Goal: Check status

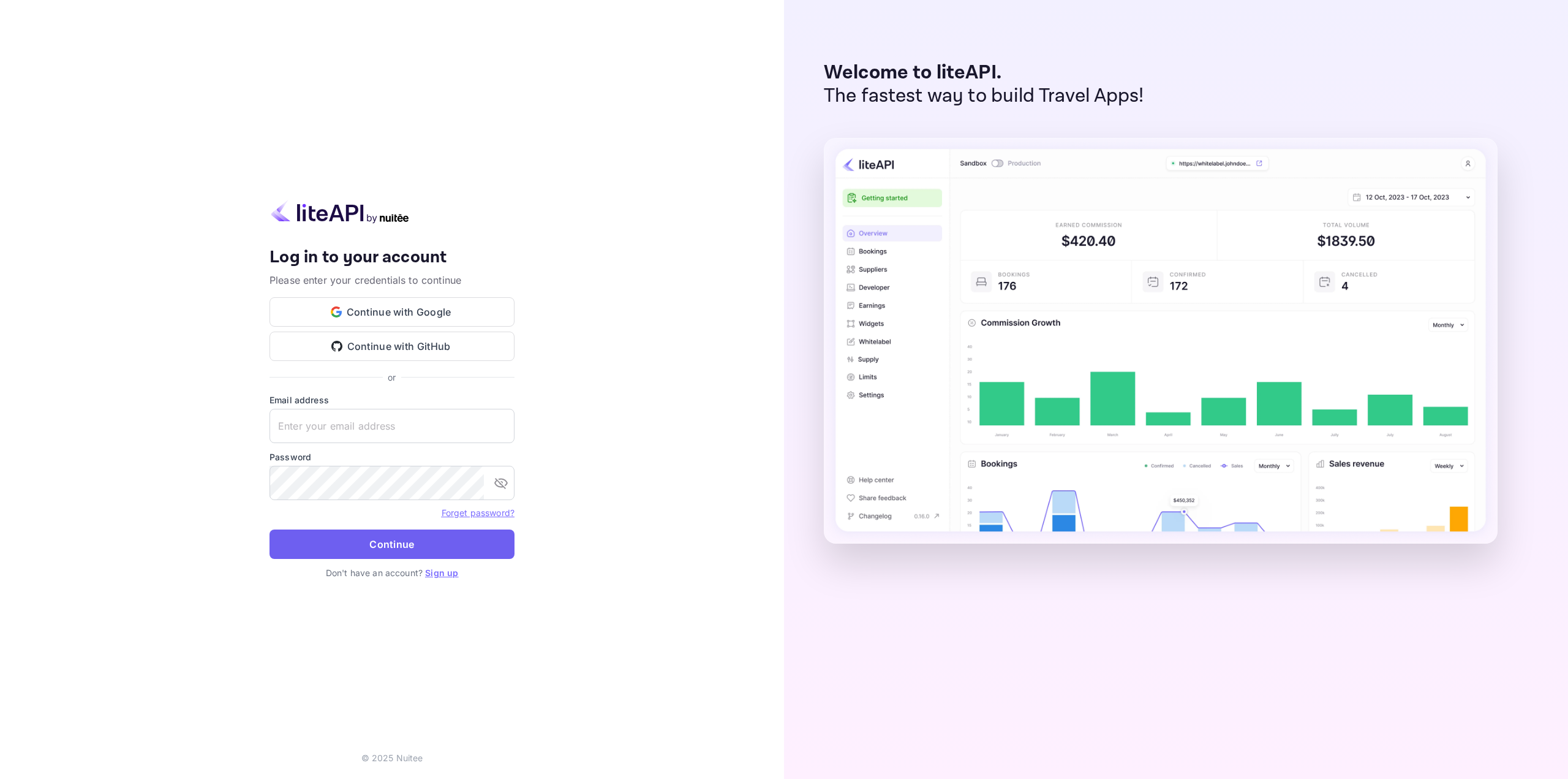
type input "[EMAIL_ADDRESS][DOMAIN_NAME]"
click at [406, 543] on button "Continue" at bounding box center [392, 544] width 245 height 29
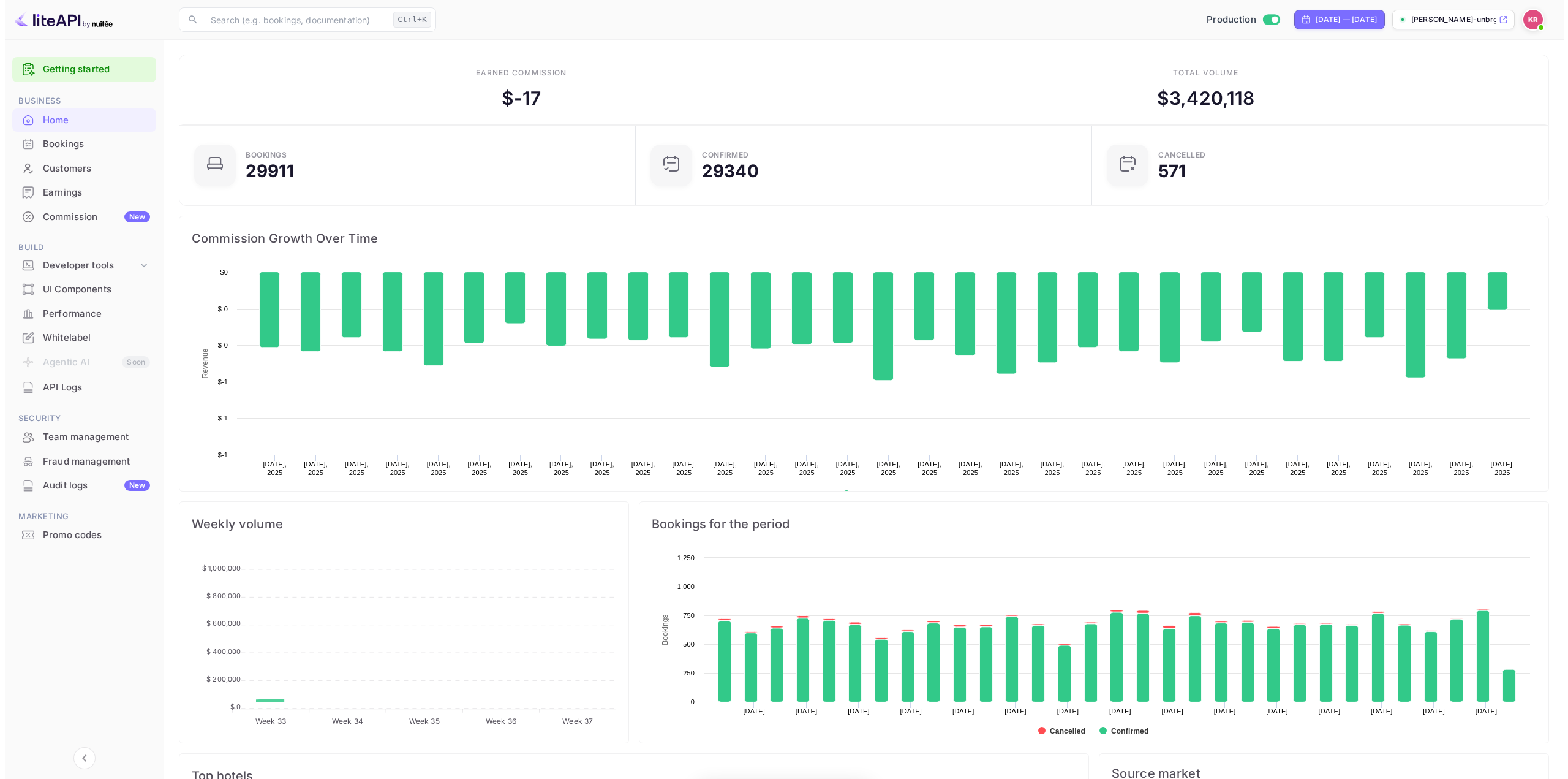
scroll to position [190, 440]
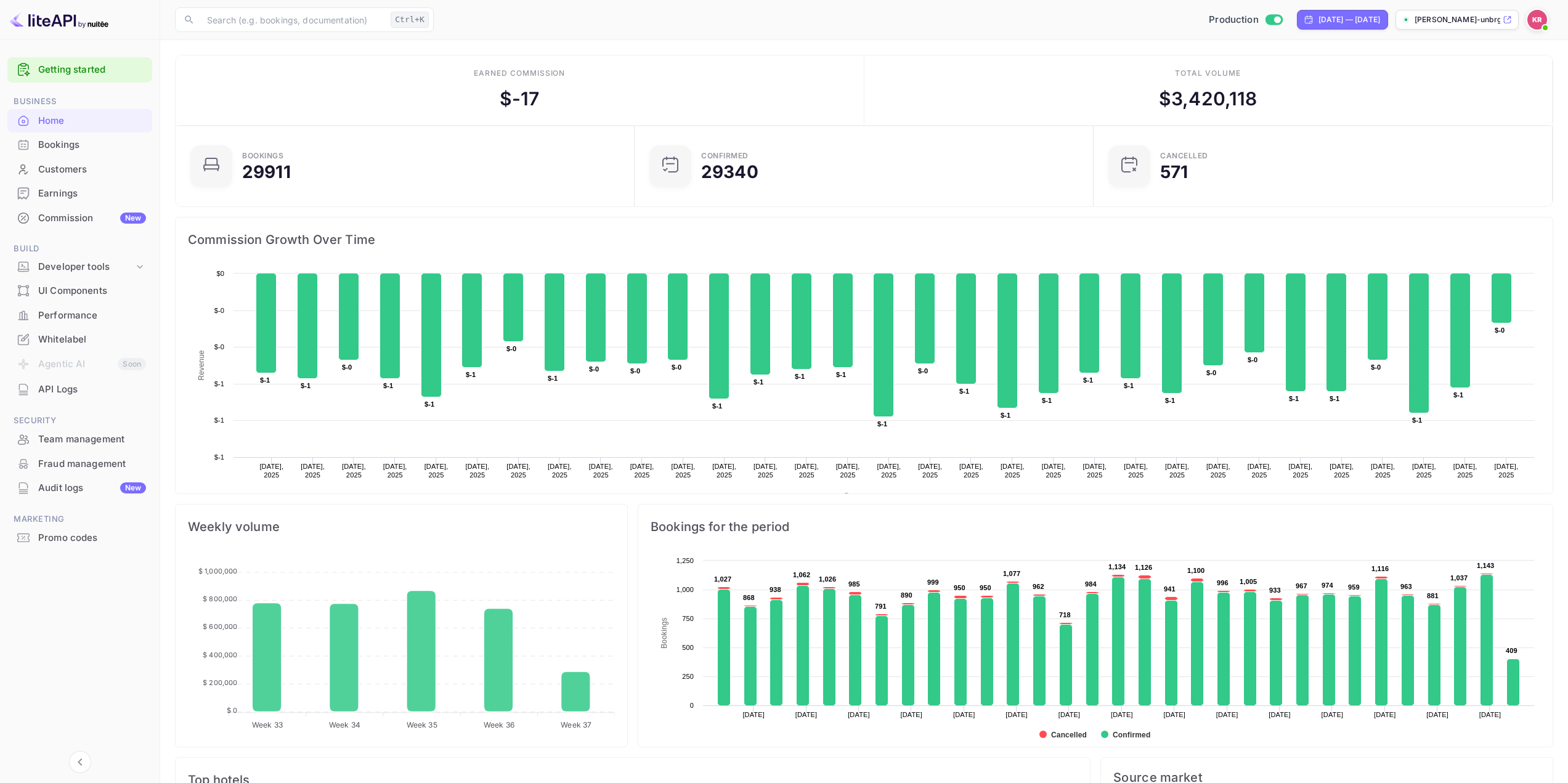
click at [91, 139] on div "Bookings" at bounding box center [91, 145] width 108 height 14
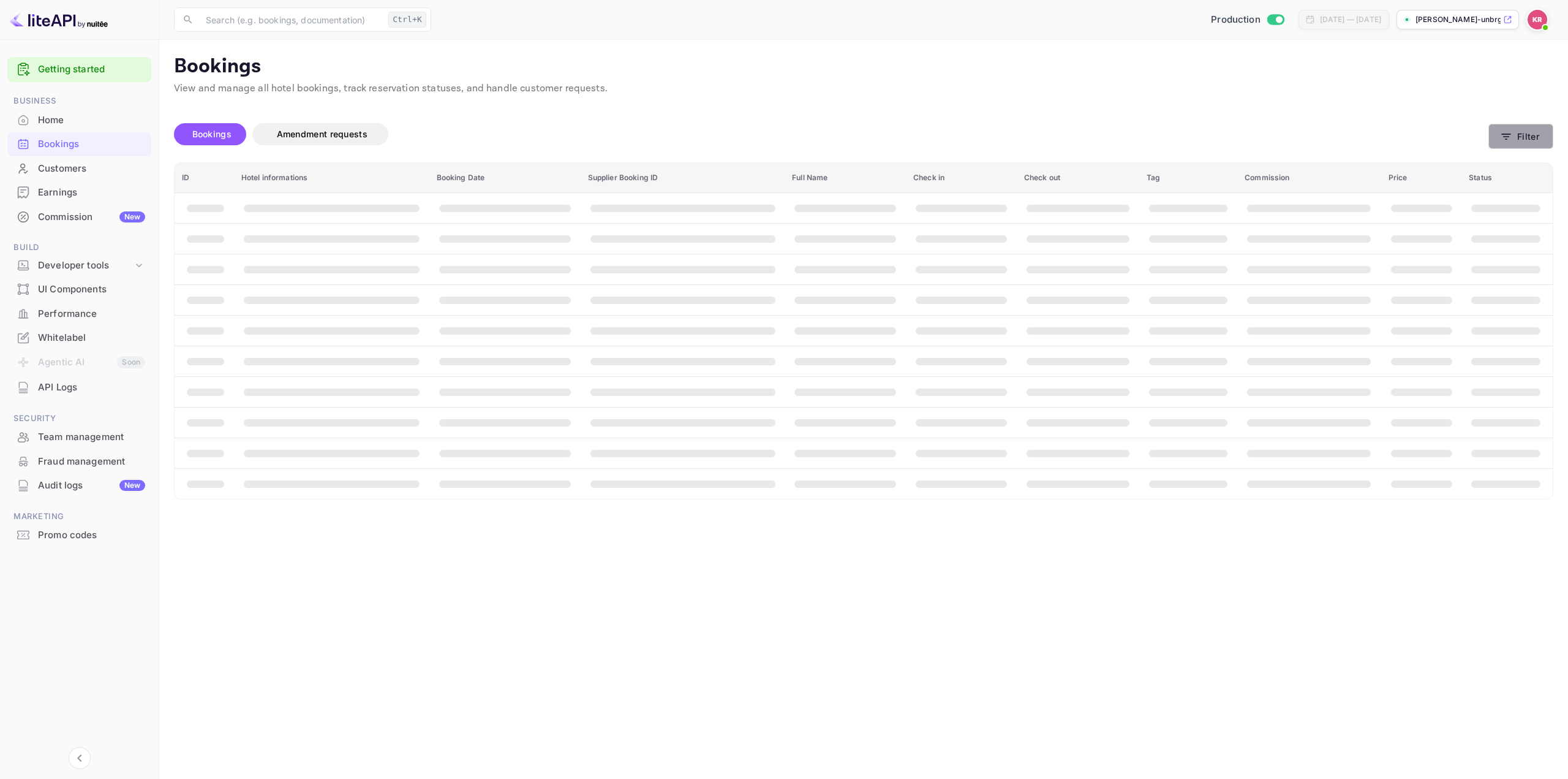
click at [1505, 138] on icon "button" at bounding box center [1505, 136] width 12 height 12
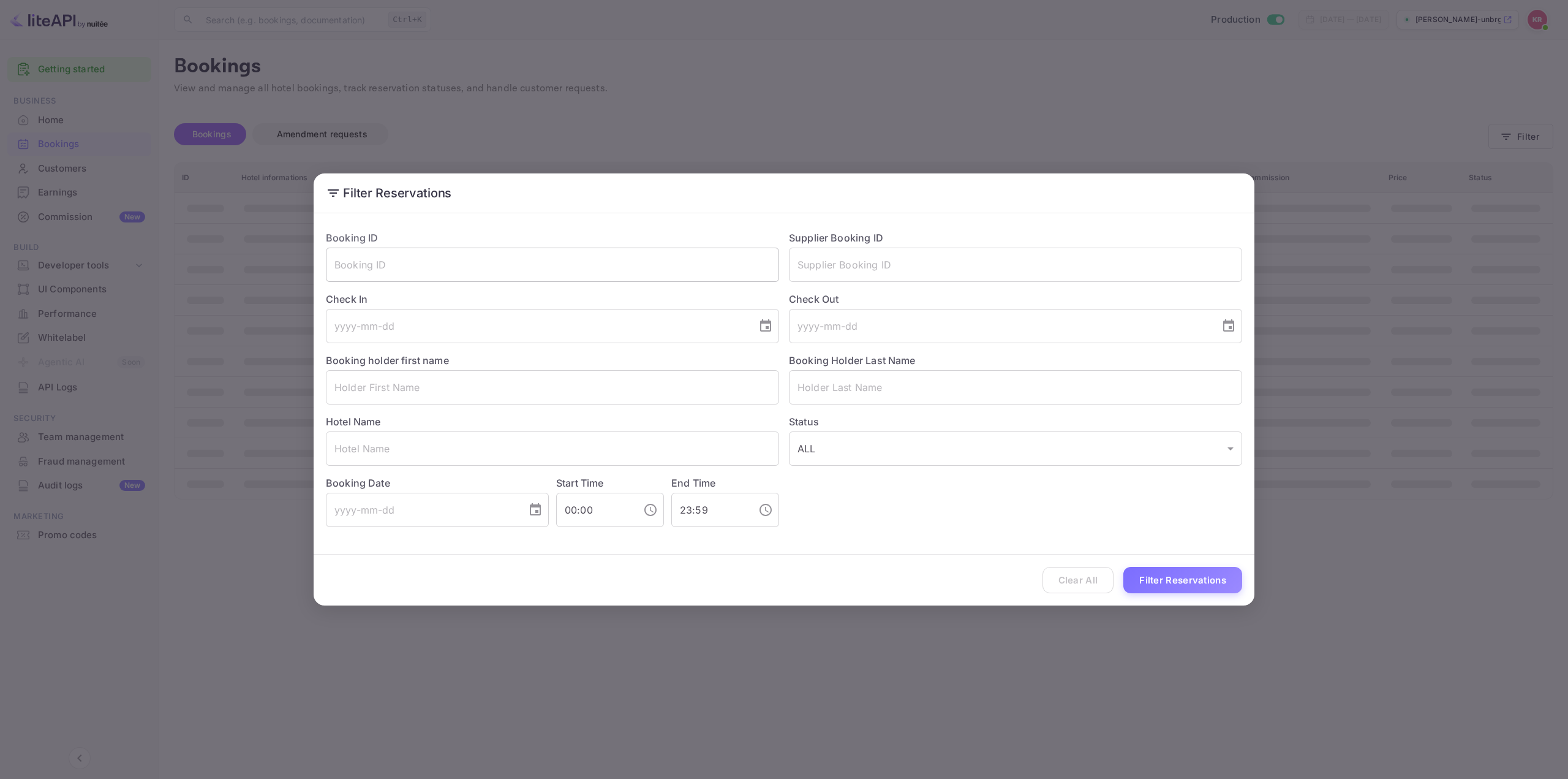
click at [540, 267] on input "text" at bounding box center [552, 264] width 453 height 34
paste input "PrKTZnR2a"
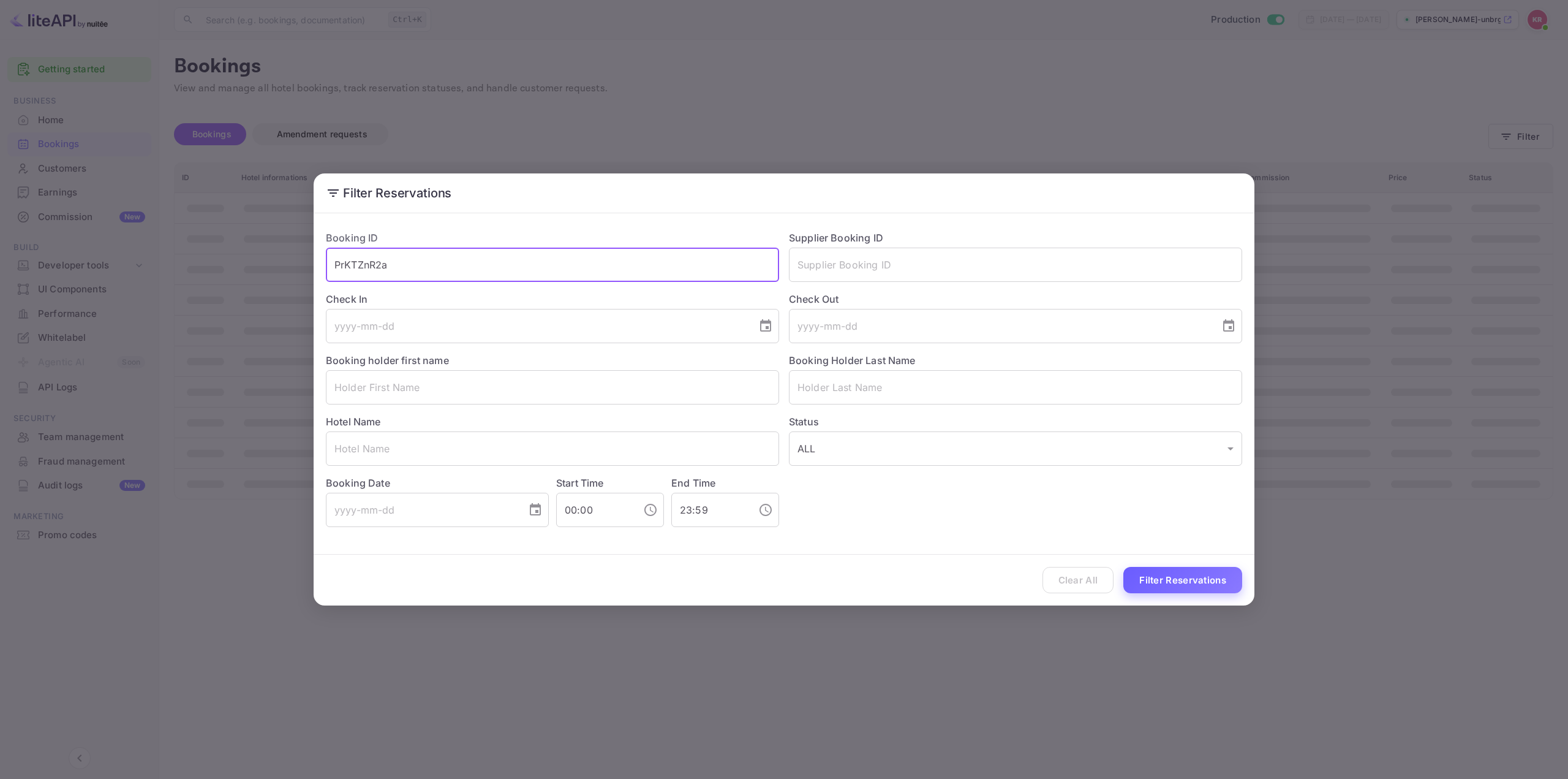
type input "PrKTZnR2a"
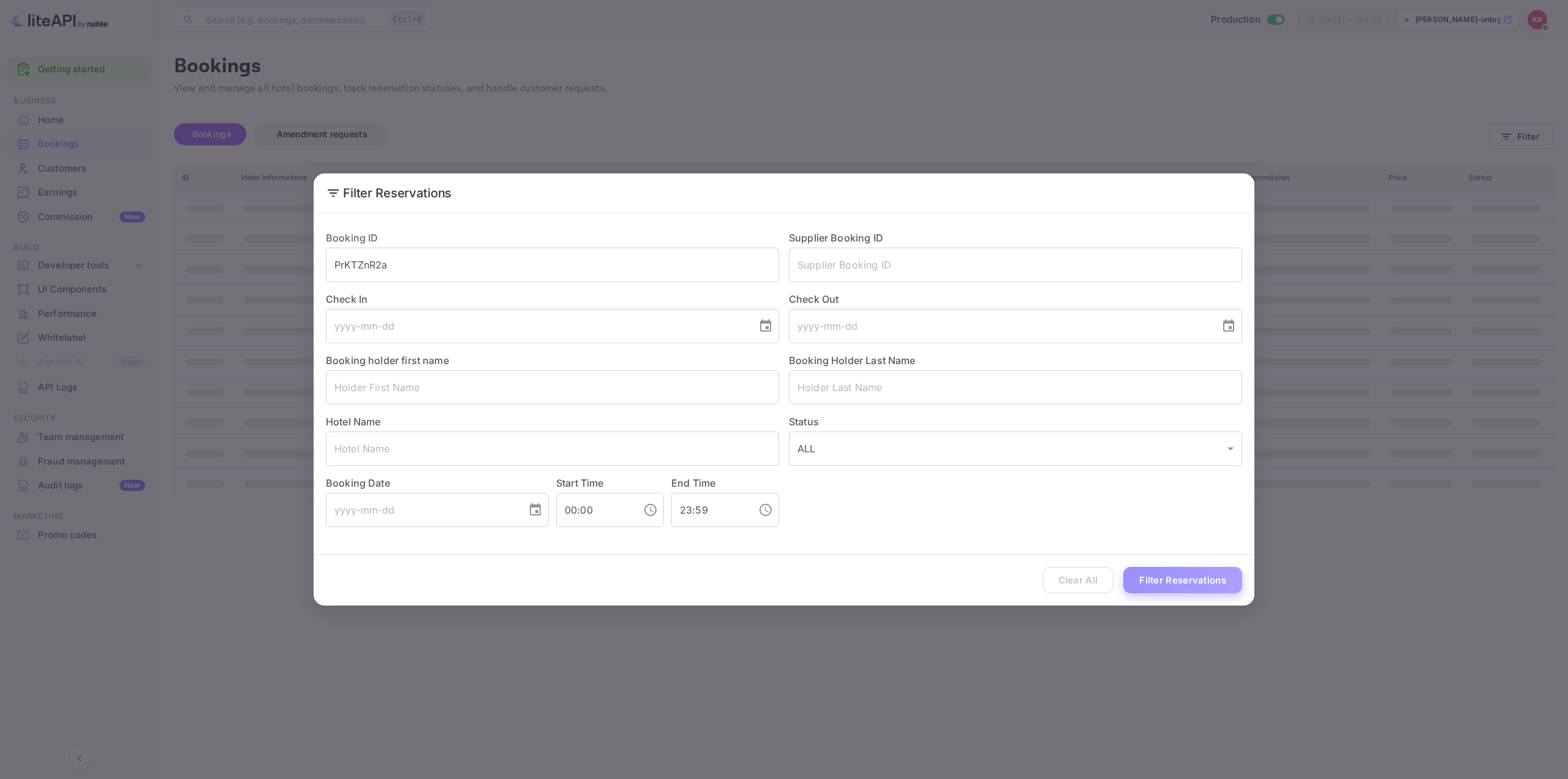
click at [1157, 571] on button "Filter Reservations" at bounding box center [1182, 580] width 118 height 26
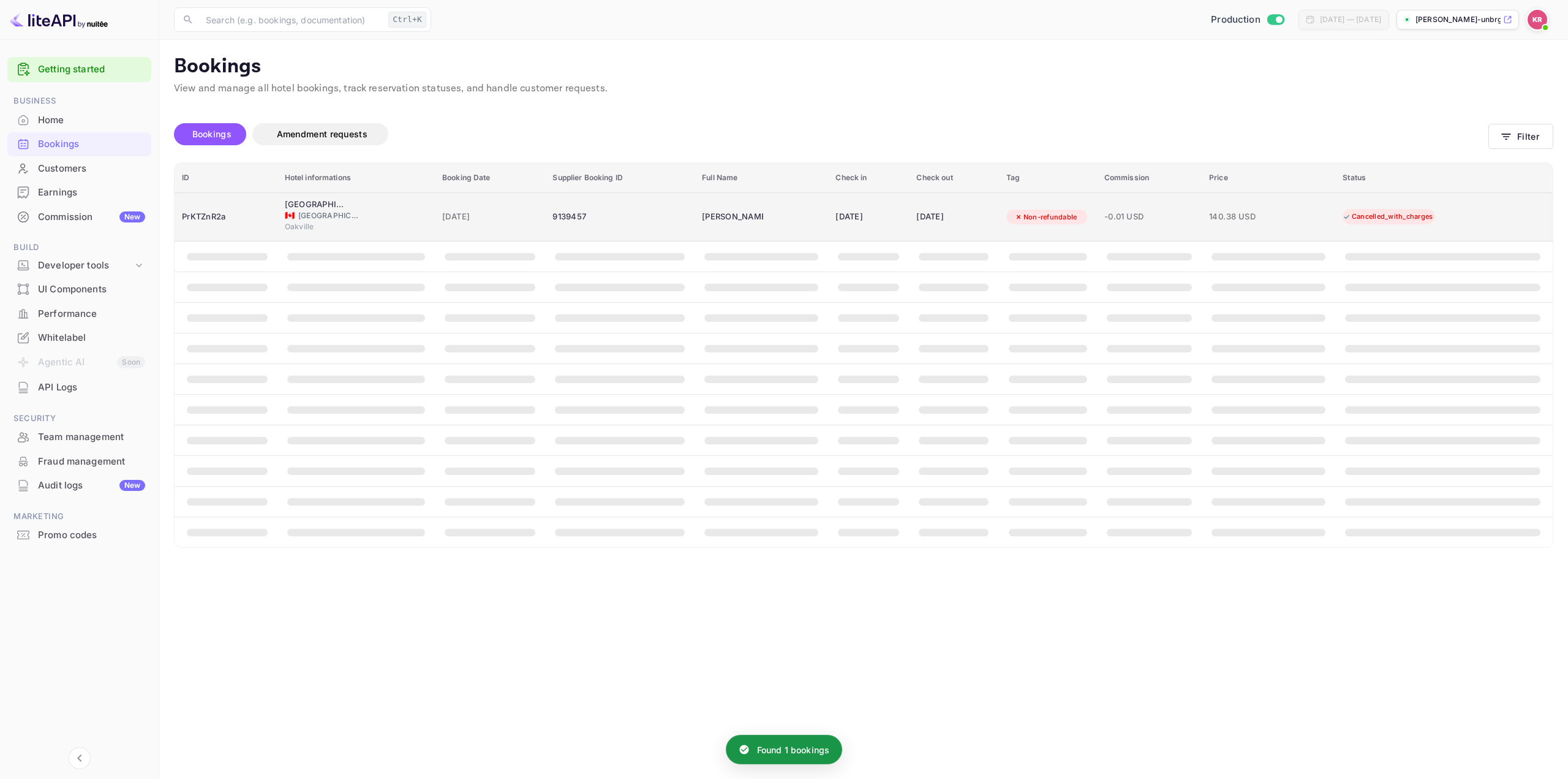
click at [796, 206] on td "Jilai Liao" at bounding box center [761, 217] width 134 height 49
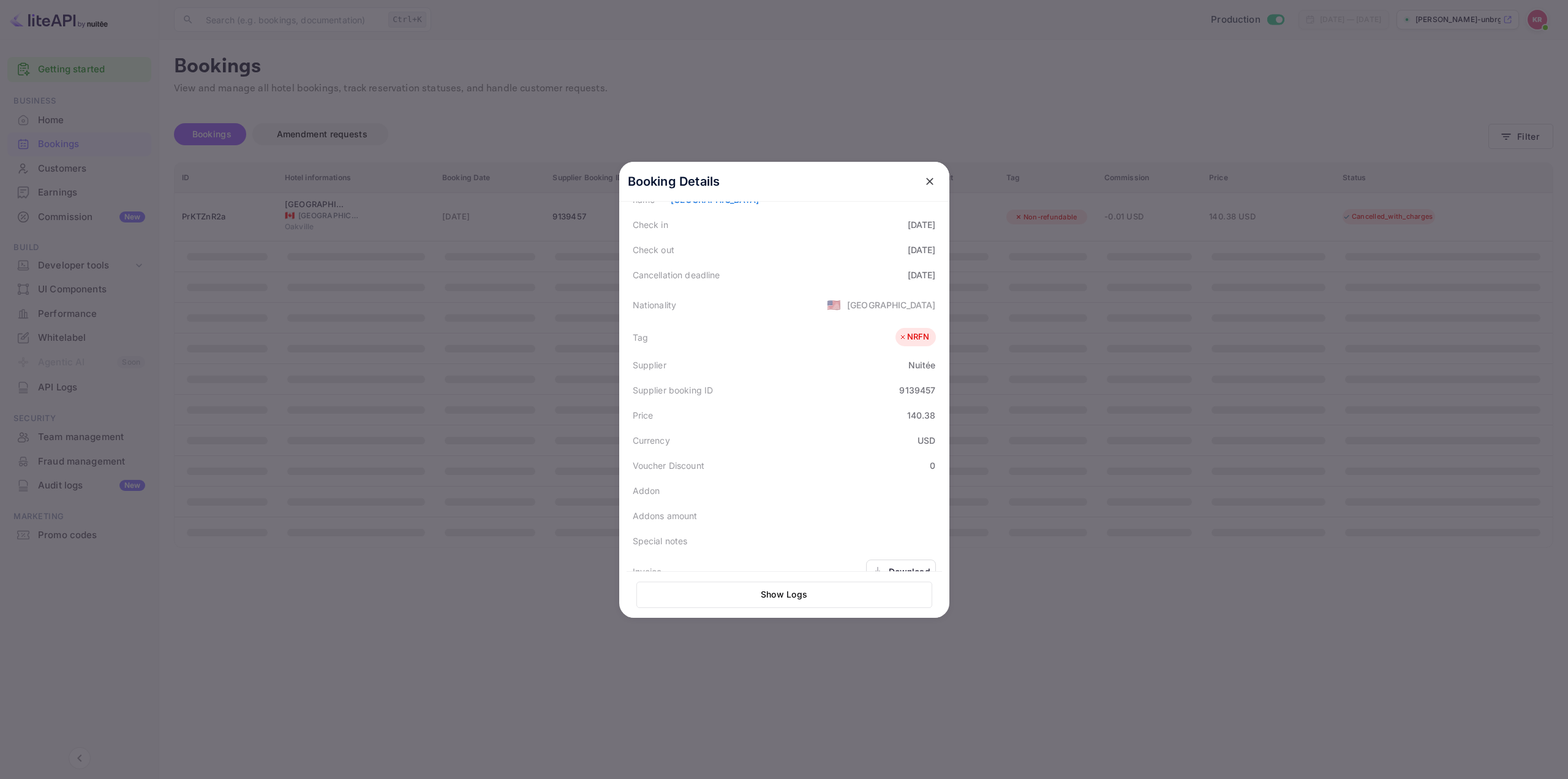
scroll to position [29, 0]
drag, startPoint x: 627, startPoint y: 465, endPoint x: 928, endPoint y: 463, distance: 301.0
click at [928, 463] on div "Cancellation deadline 2025-08-28" at bounding box center [784, 473] width 315 height 25
click at [779, 486] on div "Nationality 🇺🇸 United States" at bounding box center [784, 503] width 315 height 34
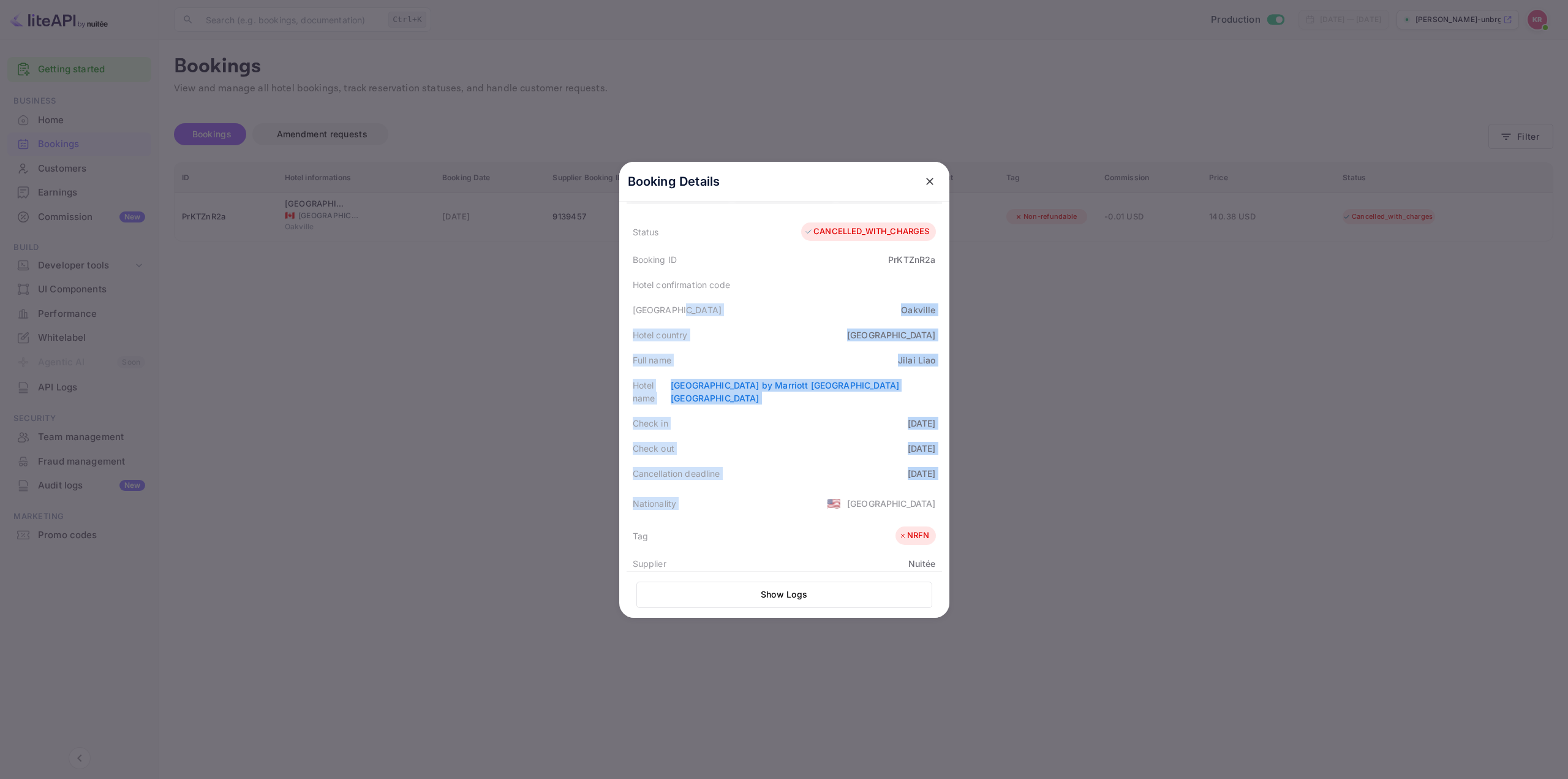
drag, startPoint x: 736, startPoint y: 307, endPoint x: 895, endPoint y: 482, distance: 236.4
click at [896, 480] on div "Status CANCELLED_WITH_CHARGES Booking ID PrKTZnR2a Hotel confirmation code Hote…" at bounding box center [784, 519] width 315 height 607
click at [784, 334] on div "Hotel country Canada" at bounding box center [784, 335] width 315 height 25
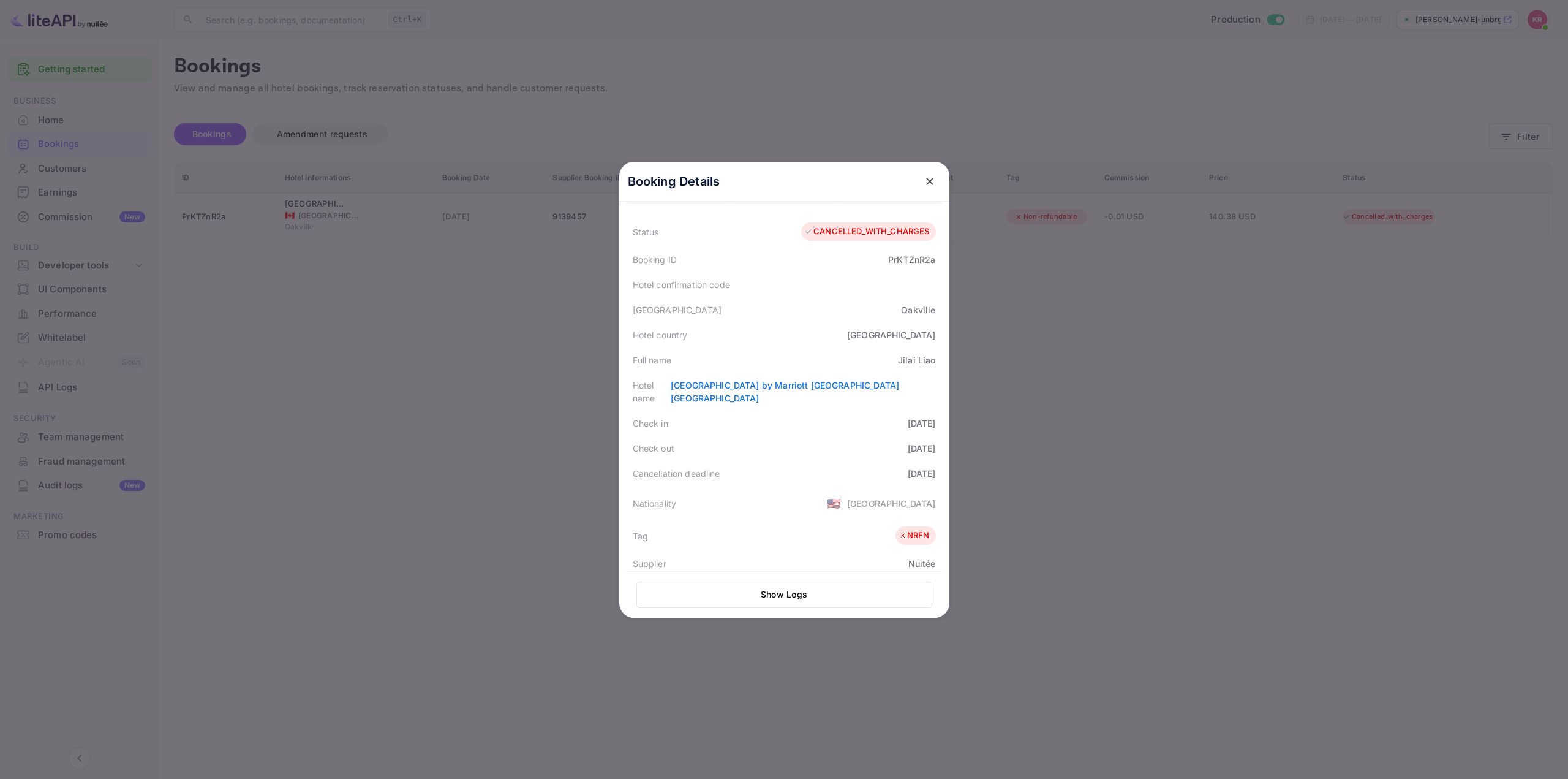
click at [783, 339] on div "Hotel country Canada" at bounding box center [784, 335] width 315 height 25
drag, startPoint x: 800, startPoint y: 231, endPoint x: 924, endPoint y: 231, distance: 124.0
click at [924, 231] on div "CANCELLED_WITH_CHARGES" at bounding box center [867, 231] width 125 height 12
click at [800, 324] on div "Hotel country Canada" at bounding box center [784, 335] width 315 height 25
drag, startPoint x: 808, startPoint y: 228, endPoint x: 928, endPoint y: 235, distance: 120.2
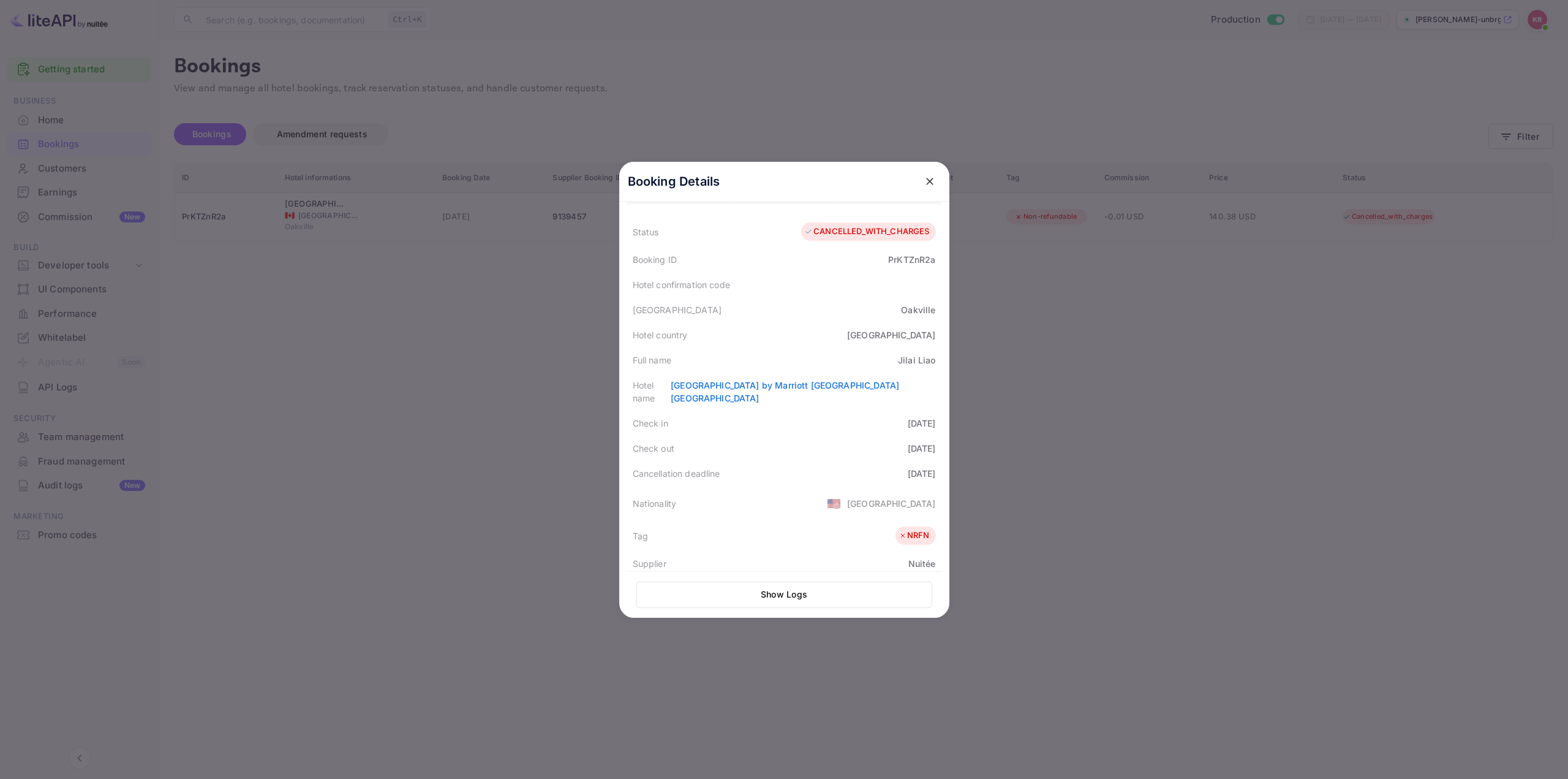
click at [928, 235] on div "CANCELLED_WITH_CHARGES" at bounding box center [868, 231] width 134 height 18
click at [810, 313] on div "Hotel city Oakville" at bounding box center [784, 310] width 315 height 25
click at [423, 383] on div at bounding box center [784, 389] width 1568 height 779
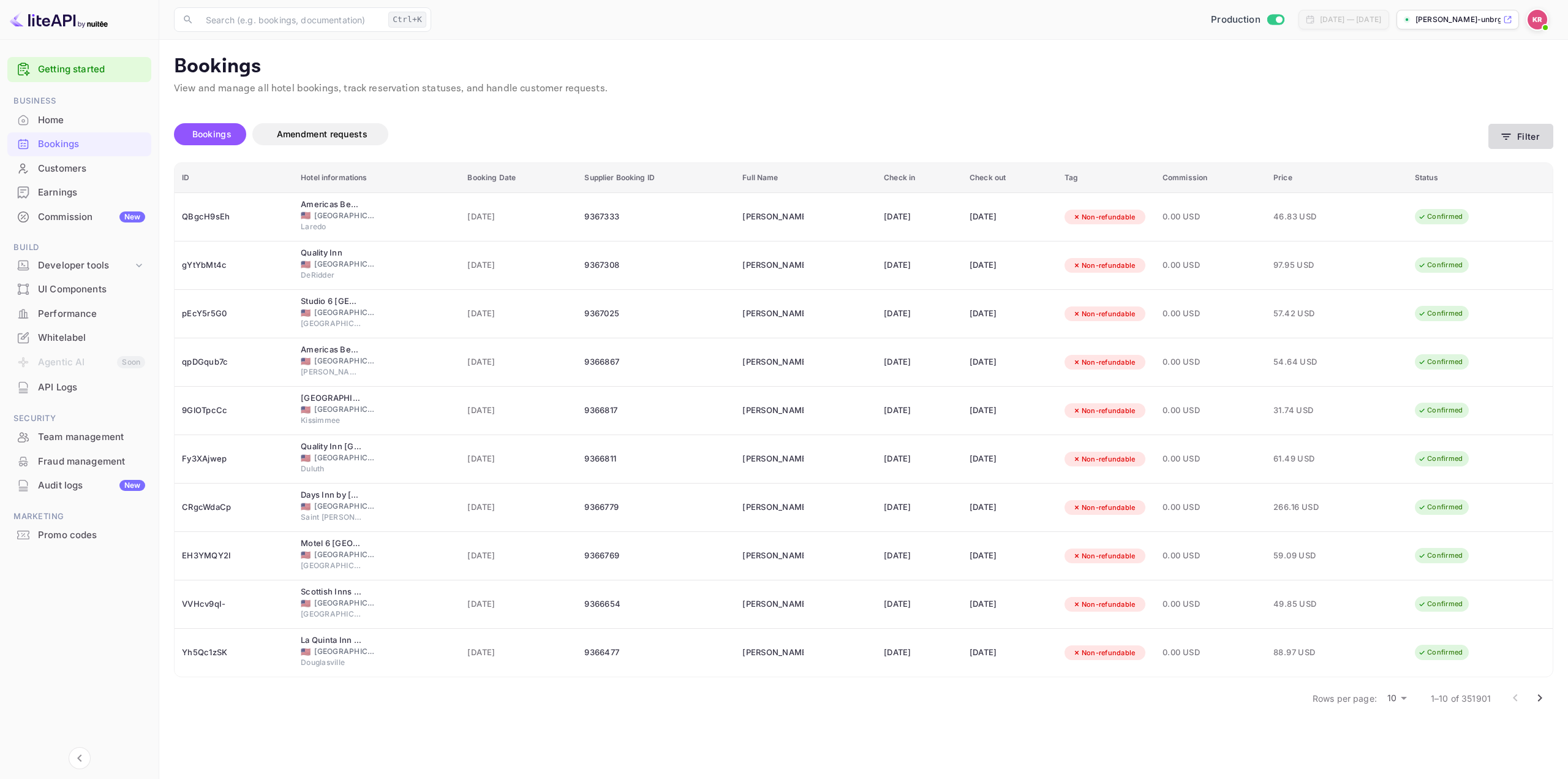
click at [1524, 132] on button "Filter" at bounding box center [1520, 136] width 65 height 25
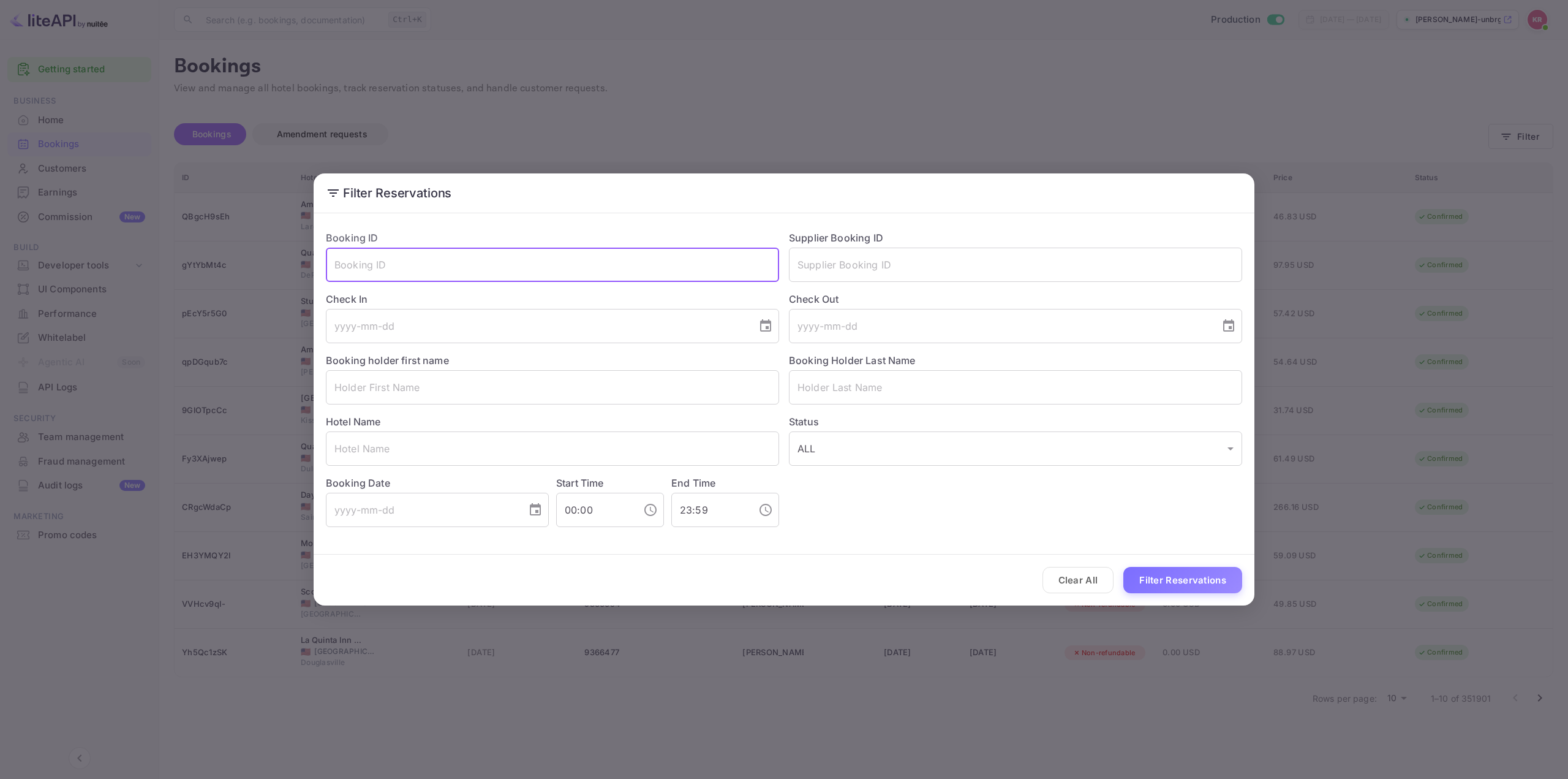
drag, startPoint x: 592, startPoint y: 278, endPoint x: 590, endPoint y: 272, distance: 6.3
click at [592, 278] on input "text" at bounding box center [552, 264] width 453 height 34
paste input "0SAb8Q1zr"
type input "0SAb8Q1zr"
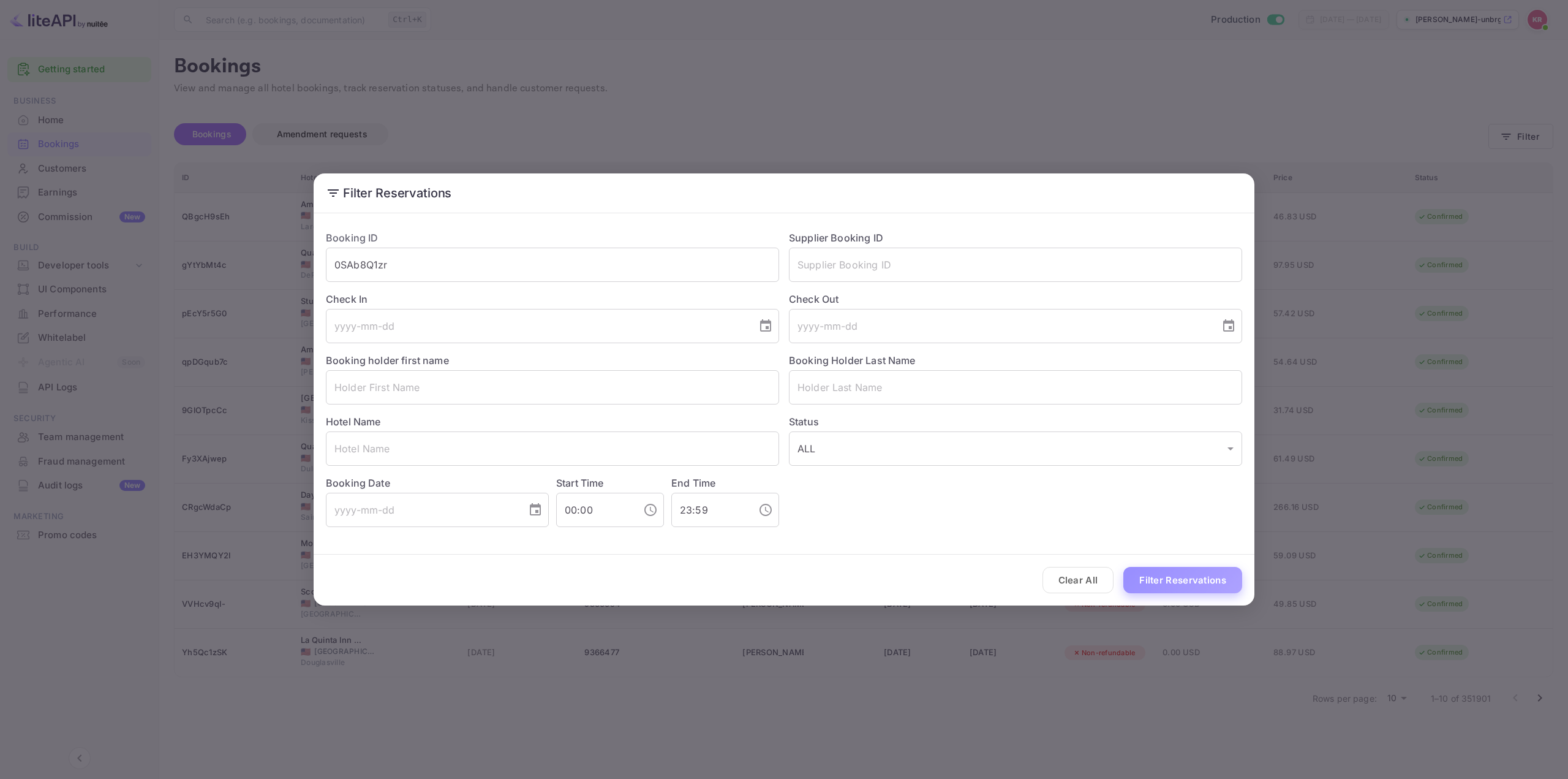
click at [1181, 578] on button "Filter Reservations" at bounding box center [1182, 580] width 118 height 26
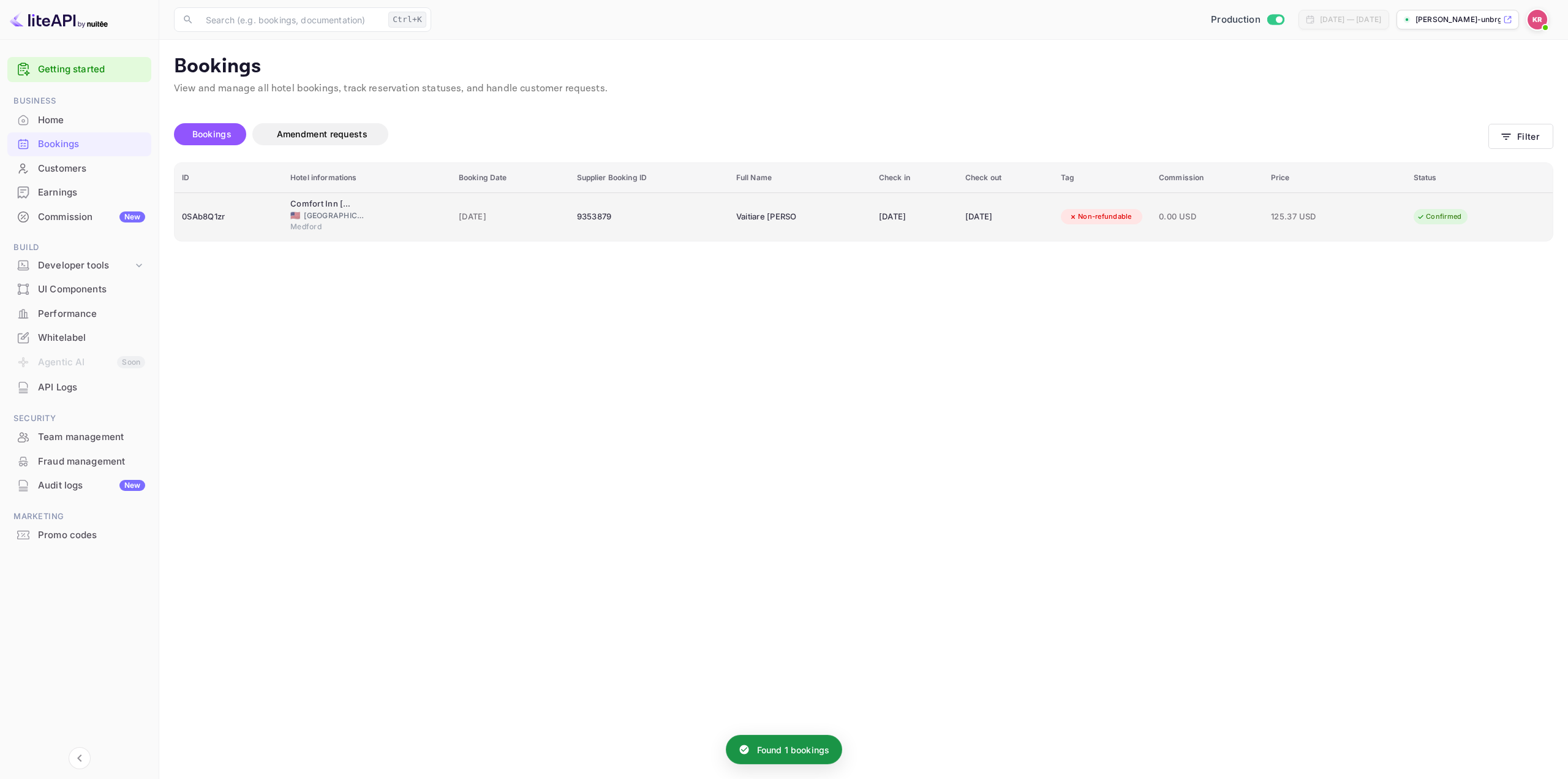
click at [808, 220] on td "Vaitiare [PERSON_NAME]" at bounding box center [800, 217] width 142 height 49
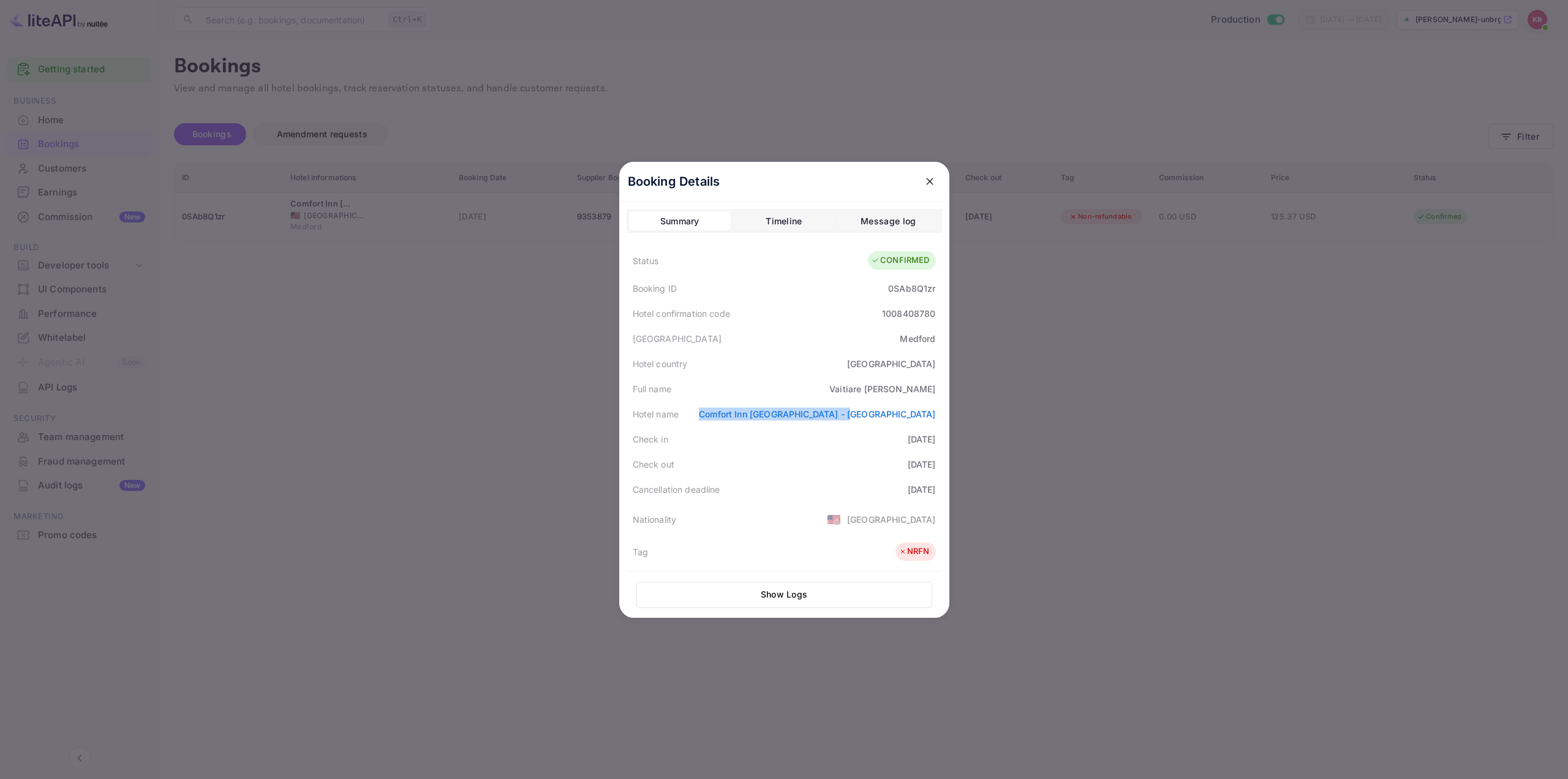
drag, startPoint x: 764, startPoint y: 417, endPoint x: 930, endPoint y: 423, distance: 166.1
click at [930, 423] on div "Hotel name [GEOGRAPHIC_DATA] [GEOGRAPHIC_DATA] - [GEOGRAPHIC_DATA]" at bounding box center [784, 414] width 315 height 25
click at [881, 455] on div "Check out [DATE]" at bounding box center [784, 464] width 315 height 25
drag, startPoint x: 779, startPoint y: 414, endPoint x: 933, endPoint y: 426, distance: 154.5
click at [933, 426] on div "Hotel name [GEOGRAPHIC_DATA] [GEOGRAPHIC_DATA] - [GEOGRAPHIC_DATA]" at bounding box center [784, 414] width 315 height 25
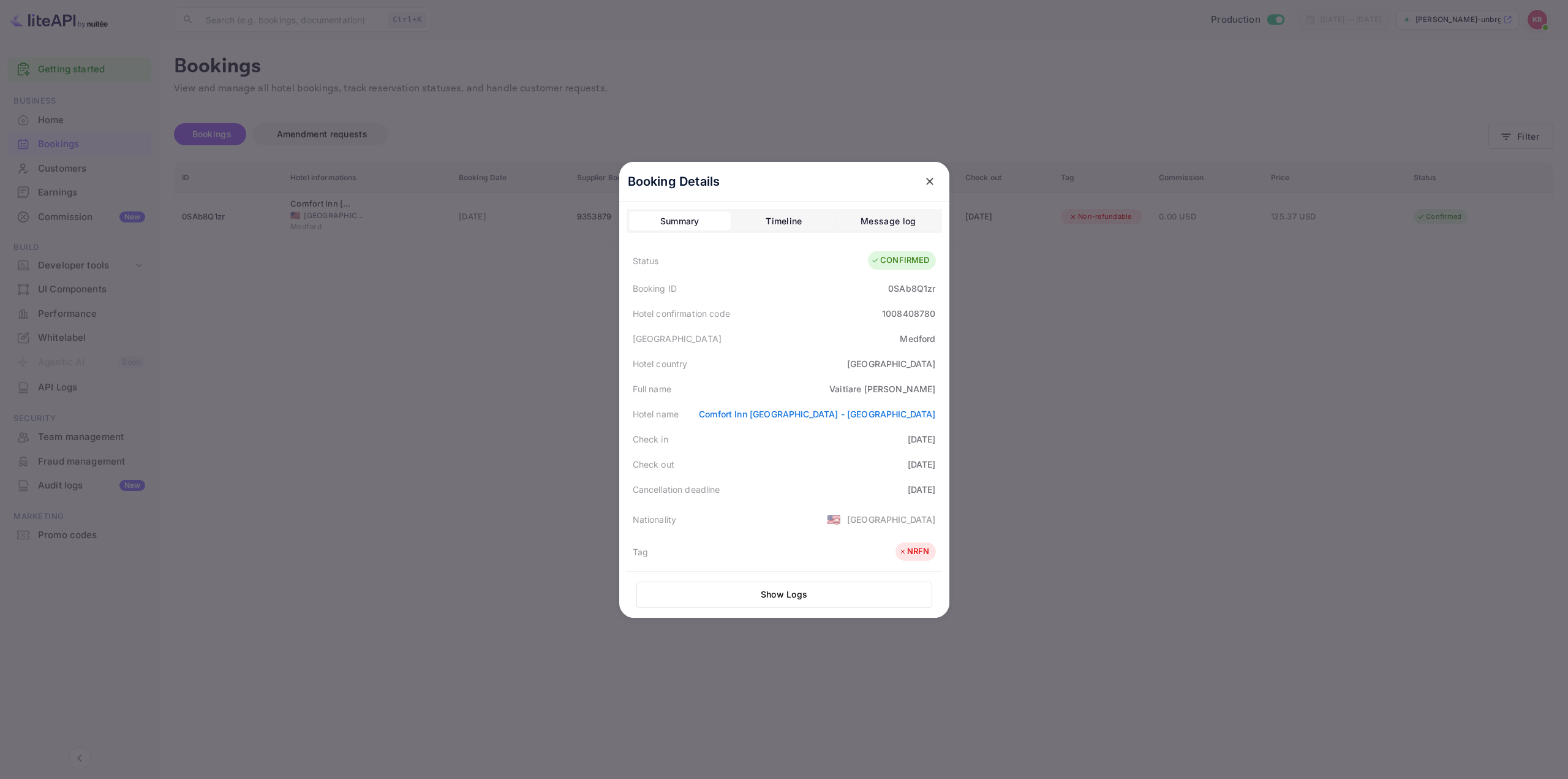
click at [782, 343] on div "[GEOGRAPHIC_DATA]" at bounding box center [784, 338] width 315 height 25
click at [858, 414] on link "Comfort Inn [GEOGRAPHIC_DATA] - [GEOGRAPHIC_DATA]" at bounding box center [816, 414] width 236 height 10
click at [799, 327] on div "[GEOGRAPHIC_DATA]" at bounding box center [784, 338] width 315 height 25
